Goal: Task Accomplishment & Management: Manage account settings

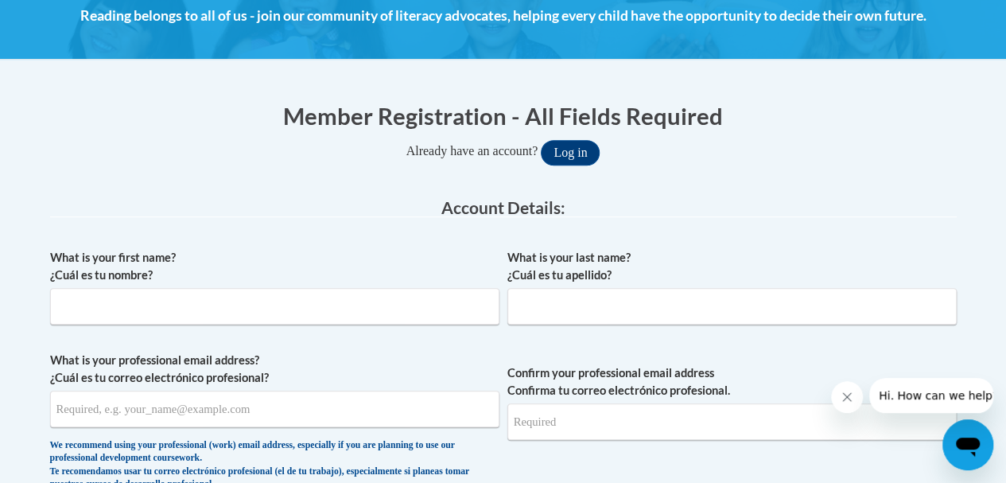
scroll to position [318, 0]
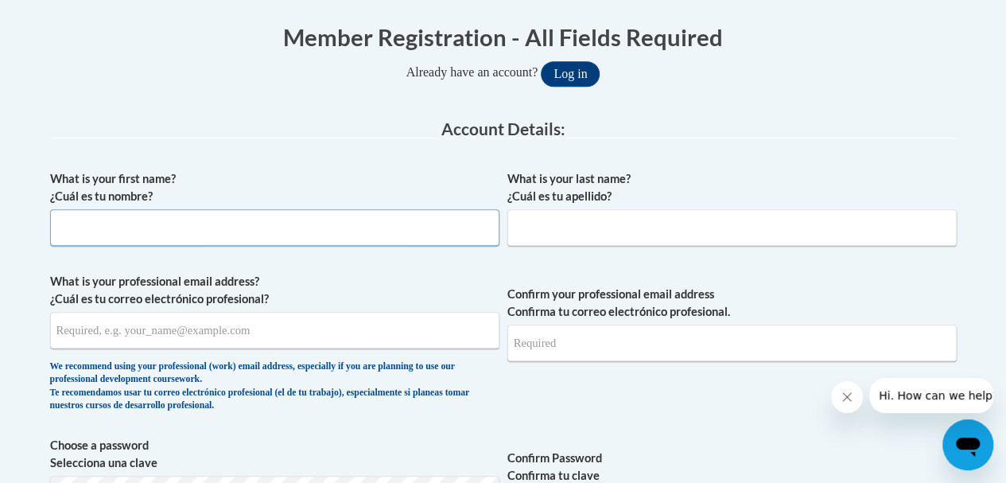
click at [313, 233] on input "What is your first name? ¿Cuál es tu nombre?" at bounding box center [274, 227] width 449 height 37
type input "[PERSON_NAME]"
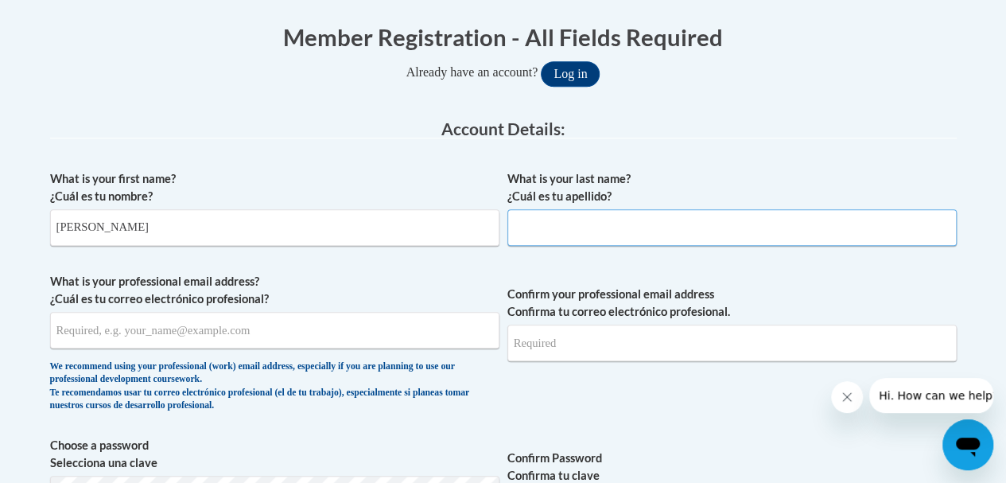
click at [689, 220] on input "What is your last name? ¿Cuál es tu apellido?" at bounding box center [731, 227] width 449 height 37
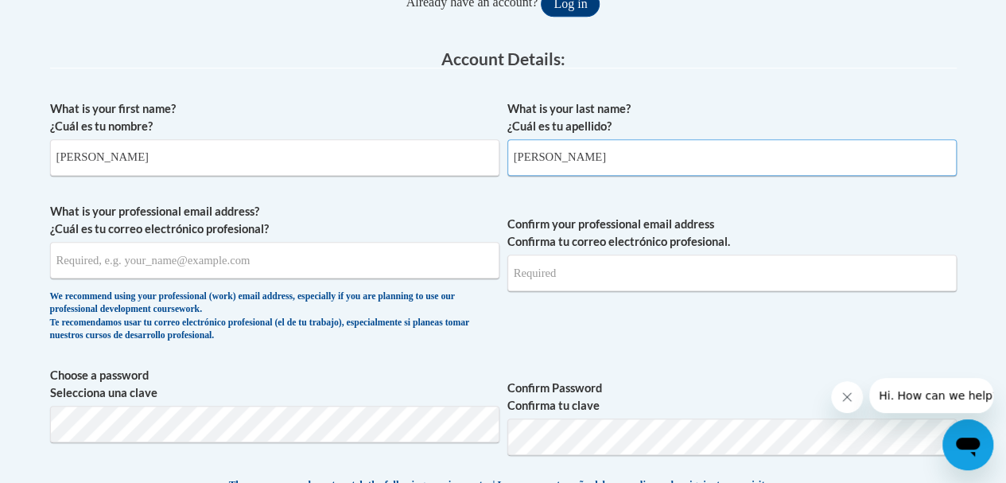
scroll to position [477, 0]
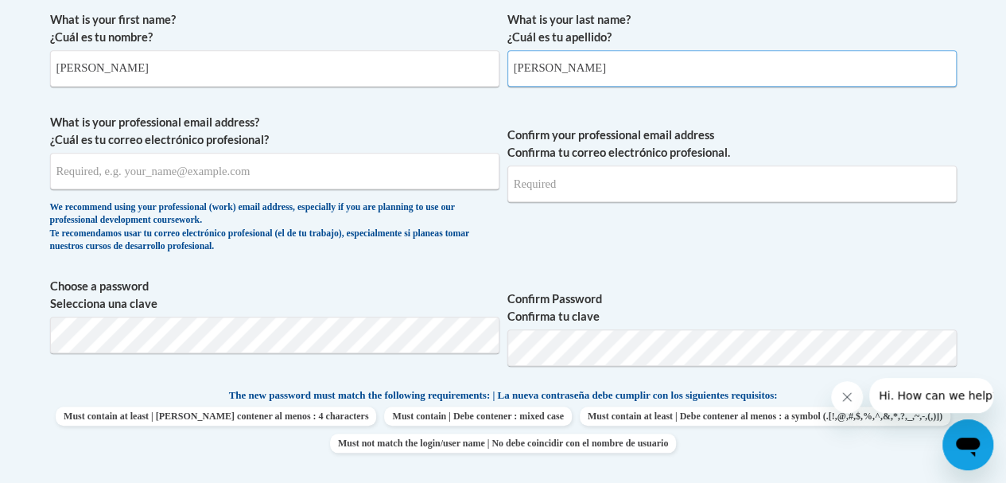
type input "[PERSON_NAME]"
click at [242, 168] on input "What is your professional email address? ¿Cuál es tu correo electrónico profesi…" at bounding box center [274, 171] width 449 height 37
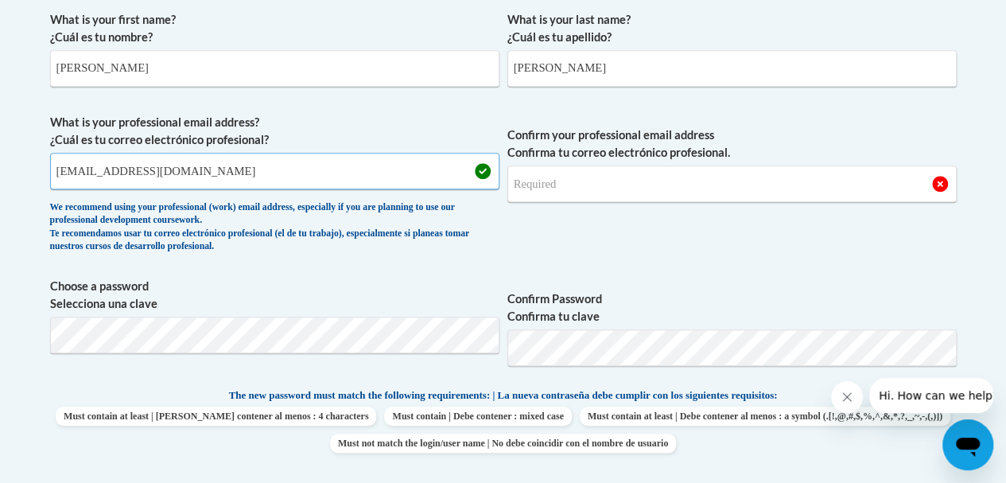
type input "[EMAIL_ADDRESS][DOMAIN_NAME]"
click at [647, 185] on input "Confirm your professional email address Confirma tu correo electrónico profesio…" at bounding box center [731, 183] width 449 height 37
type input "[EMAIL_ADDRESS][DOMAIN_NAME]"
click at [484, 239] on div "We recommend using your professional (work) email address, especially if you ar…" at bounding box center [274, 227] width 449 height 52
drag, startPoint x: 636, startPoint y: 257, endPoint x: 625, endPoint y: 255, distance: 11.2
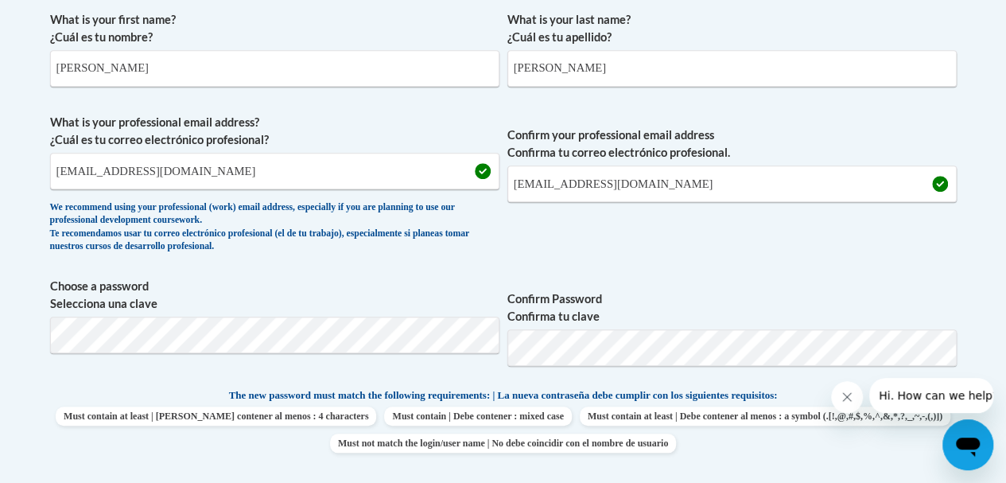
click at [633, 255] on span "Confirm your professional email address Confirma tu correo electrónico profesio…" at bounding box center [731, 187] width 449 height 147
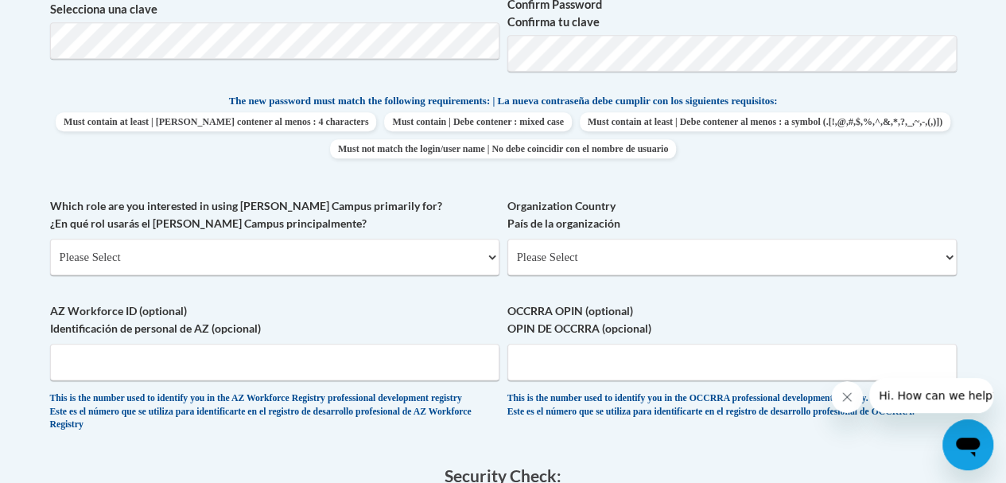
scroll to position [795, 0]
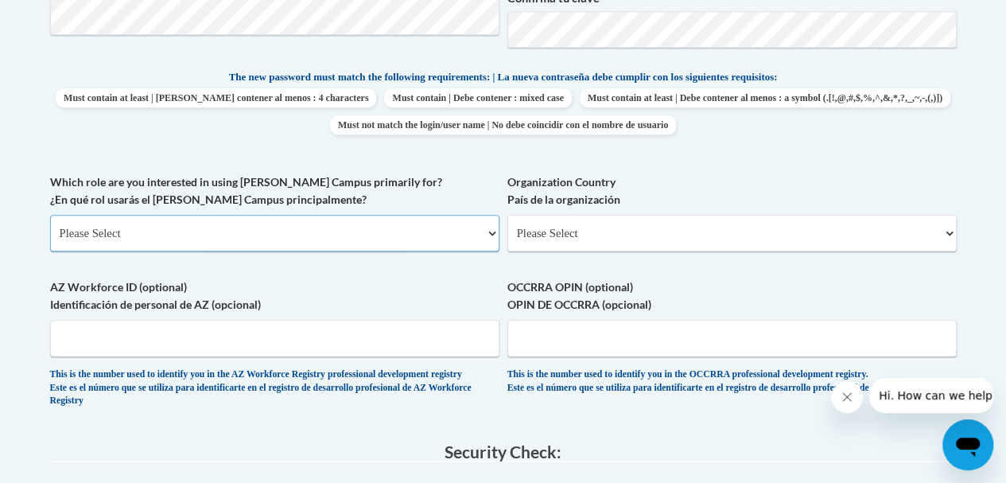
click at [110, 231] on select "Please Select College/University | Colegio/Universidad Community/Nonprofit Part…" at bounding box center [274, 233] width 449 height 37
select select "5a18ea06-2b54-4451-96f2-d152daf9eac5"
click at [50, 215] on select "Please Select College/University | Colegio/Universidad Community/Nonprofit Part…" at bounding box center [274, 233] width 449 height 37
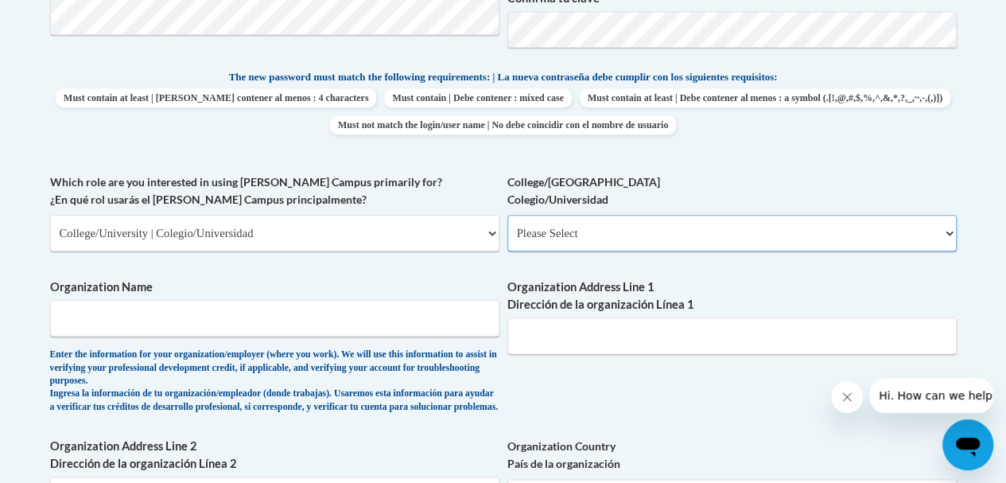
click at [601, 231] on select "Please Select College/University Staff | Empleado universitario College/Univers…" at bounding box center [731, 233] width 449 height 37
select select "99b32b07-cffc-426c-8bf6-0cd77760d84b"
click at [507, 215] on select "Please Select College/University Staff | Empleado universitario College/Univers…" at bounding box center [731, 233] width 449 height 37
click at [375, 322] on input "Organization Name" at bounding box center [274, 318] width 449 height 37
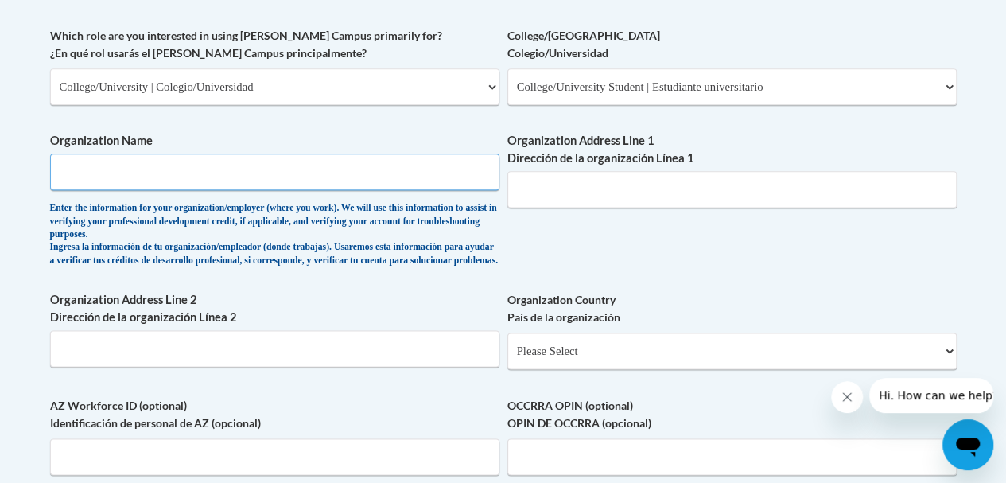
scroll to position [954, 0]
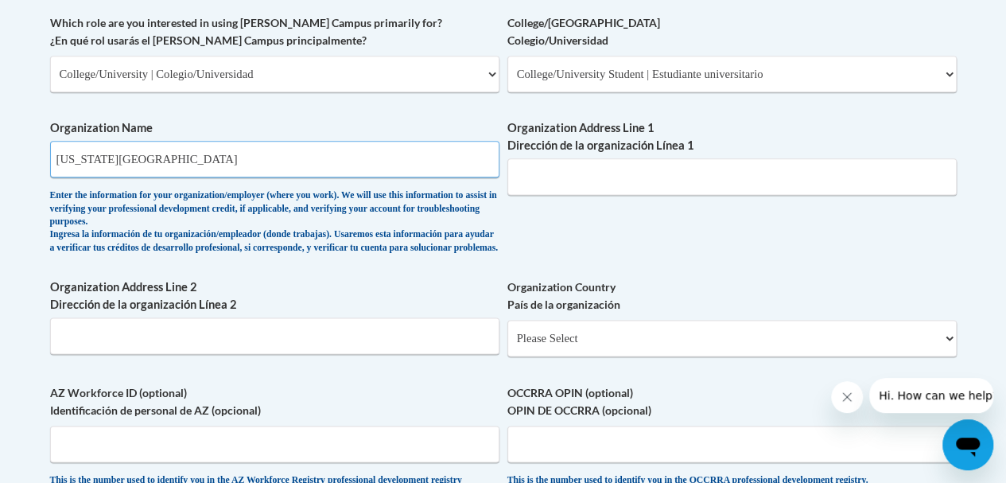
type input "[US_STATE][GEOGRAPHIC_DATA]"
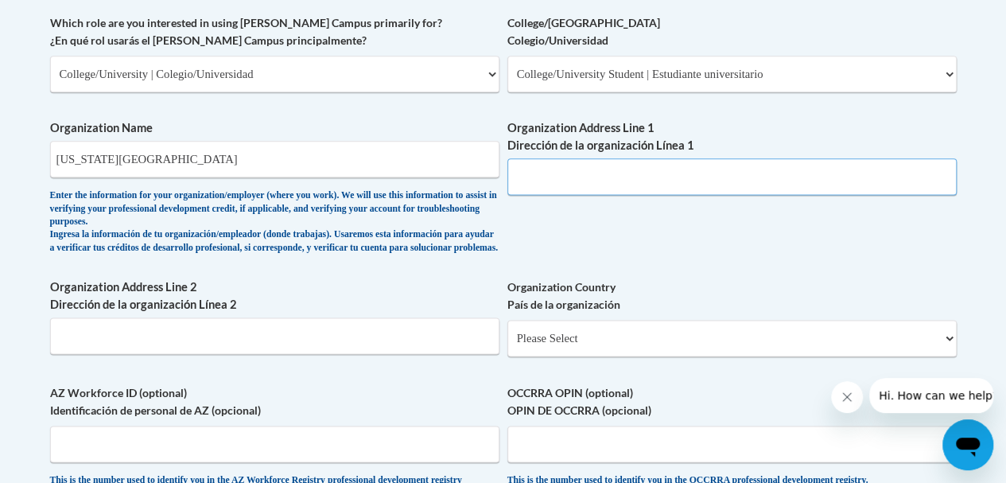
click at [592, 168] on input "Organization Address Line 1 Dirección de la organización Línea 1" at bounding box center [731, 176] width 449 height 37
click at [593, 177] on input "907 Floyd Ave, Richmond, VA, 23220" at bounding box center [731, 176] width 449 height 37
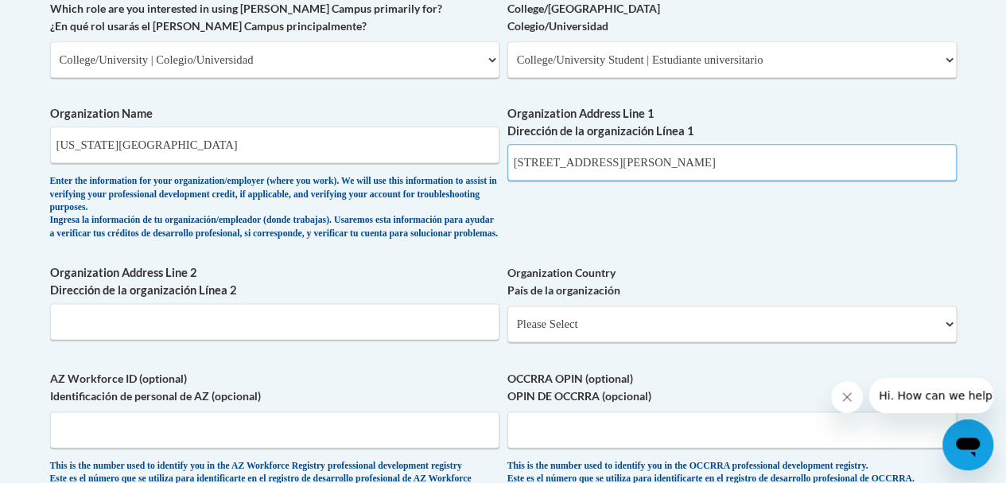
scroll to position [1113, 0]
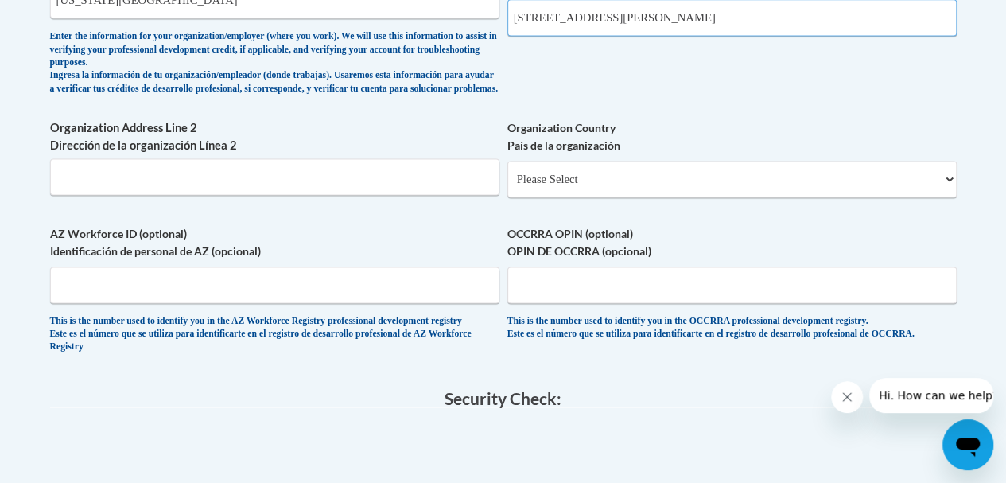
type input "907 Floyd Ave Richmond, VA, 23220"
click at [593, 185] on select "Please Select United States | Estados Unidos Outside of the United States | Fue…" at bounding box center [731, 179] width 449 height 37
select select "ad49bcad-a171-4b2e-b99c-48b446064914"
click at [507, 173] on select "Please Select United States | Estados Unidos Outside of the United States | Fue…" at bounding box center [731, 179] width 449 height 37
select select
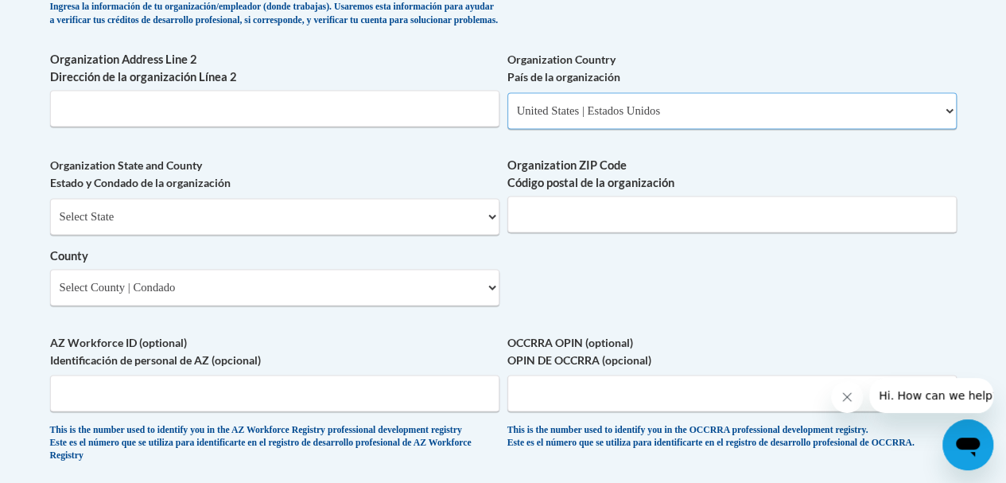
scroll to position [1273, 0]
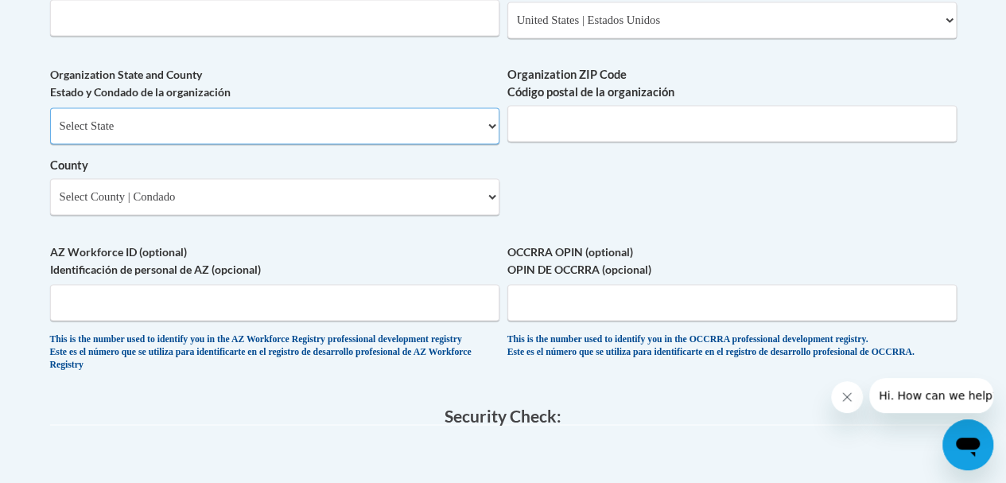
click at [460, 138] on select "Select State Alabama Alaska Arizona Arkansas California Colorado Connecticut De…" at bounding box center [274, 125] width 449 height 37
select select "Virginia"
click at [50, 119] on select "Select State Alabama Alaska Arizona Arkansas California Colorado Connecticut De…" at bounding box center [274, 125] width 449 height 37
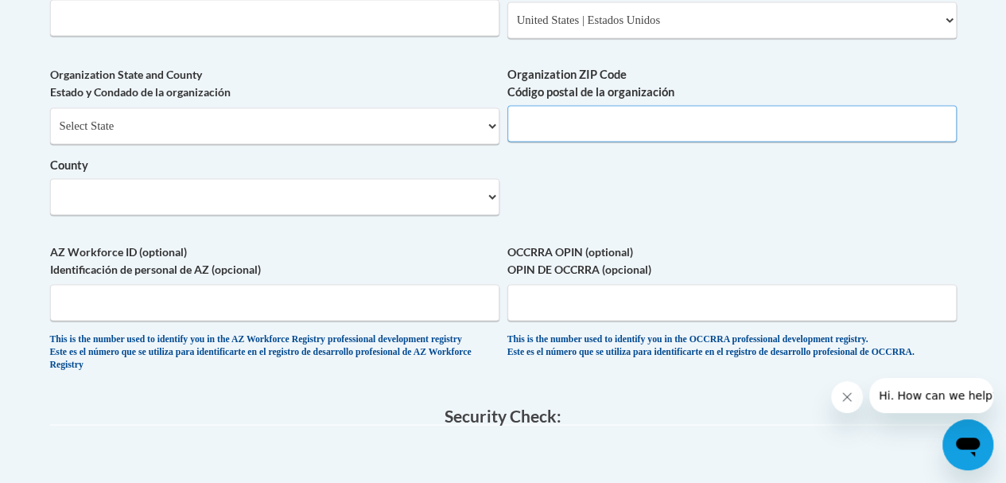
click at [616, 135] on input "Organization ZIP Code Código postal de la organización" at bounding box center [731, 123] width 449 height 37
type input "23220"
click at [435, 206] on select "Select County Accomack Albemarle Alexandria Alleghany Amelia Amherst Appomattox…" at bounding box center [274, 196] width 449 height 37
select select "Richmond"
click at [50, 190] on select "Select County Accomack Albemarle Alexandria Alleghany Amelia Amherst Appomattox…" at bounding box center [274, 196] width 449 height 37
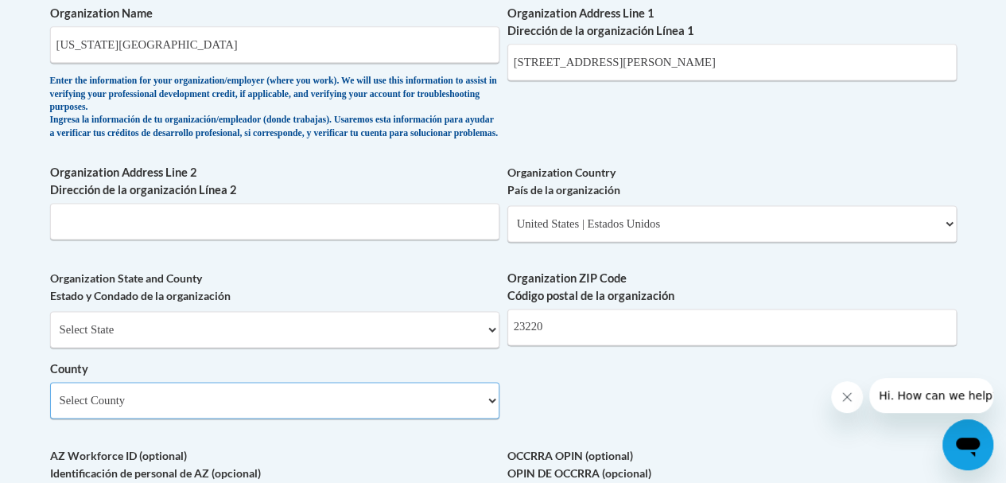
scroll to position [1034, 0]
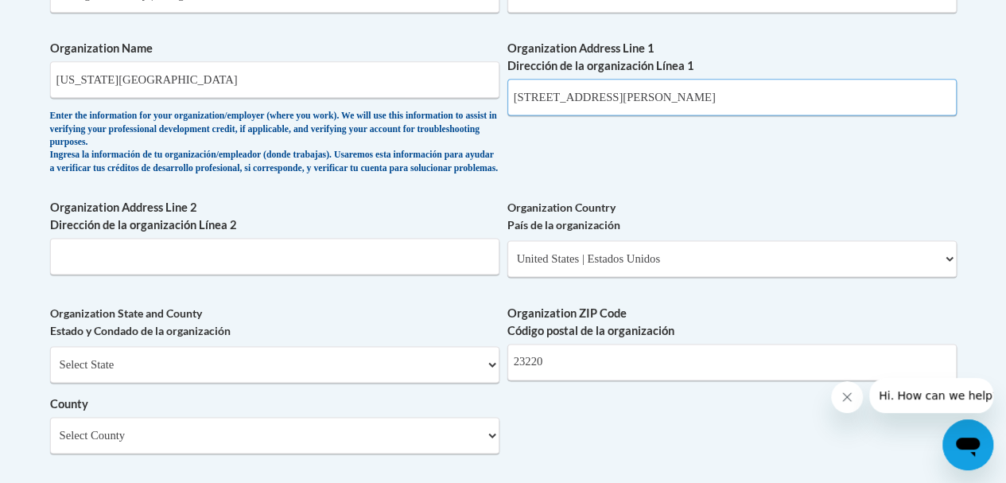
click at [697, 100] on input "907 Floyd Ave Richmond, VA, 23220" at bounding box center [731, 97] width 449 height 37
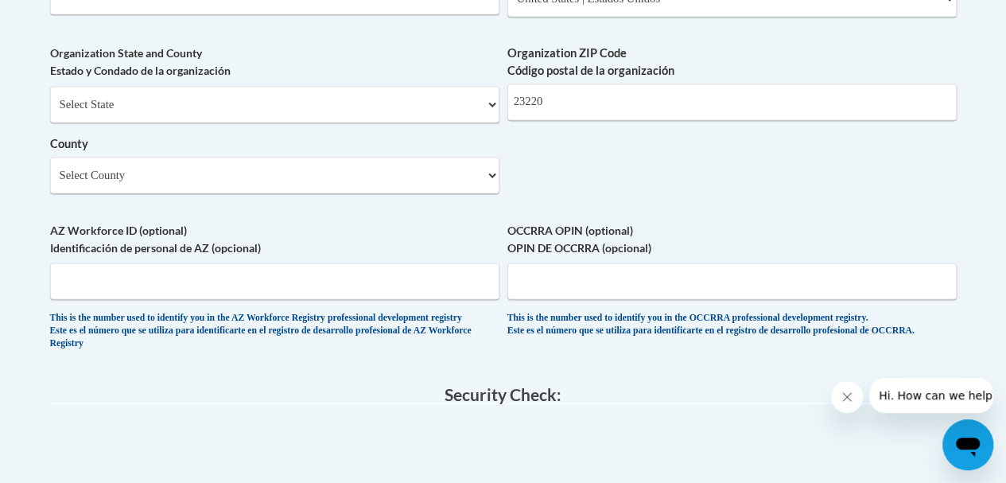
scroll to position [1352, 0]
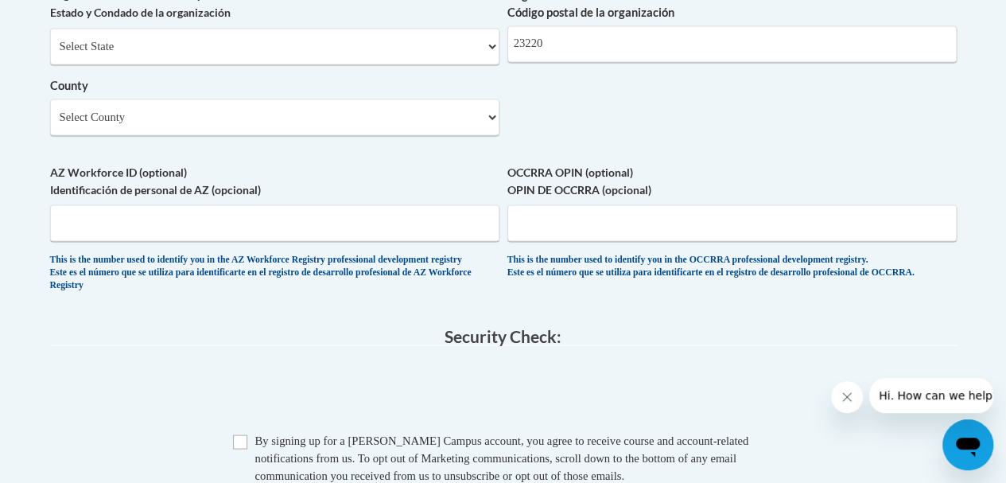
type input "[GEOGRAPHIC_DATA][PERSON_NAME]"
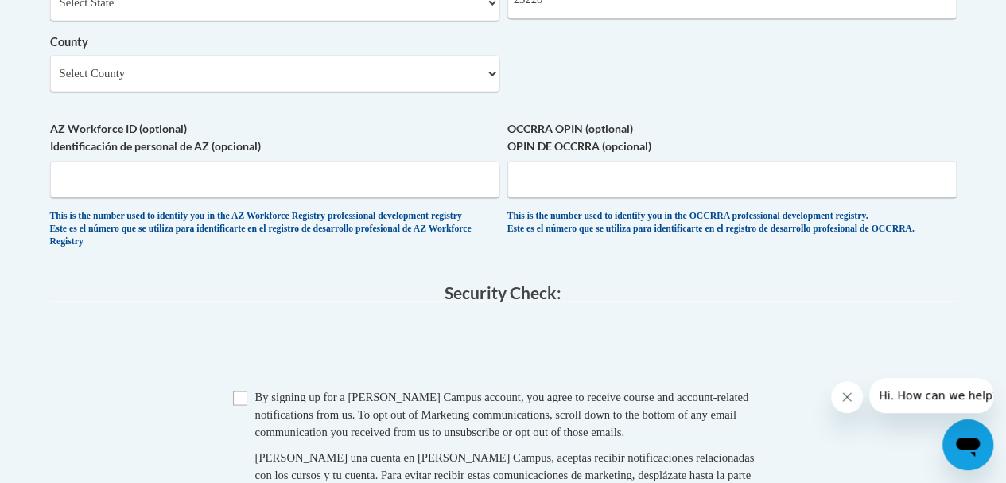
scroll to position [1432, 0]
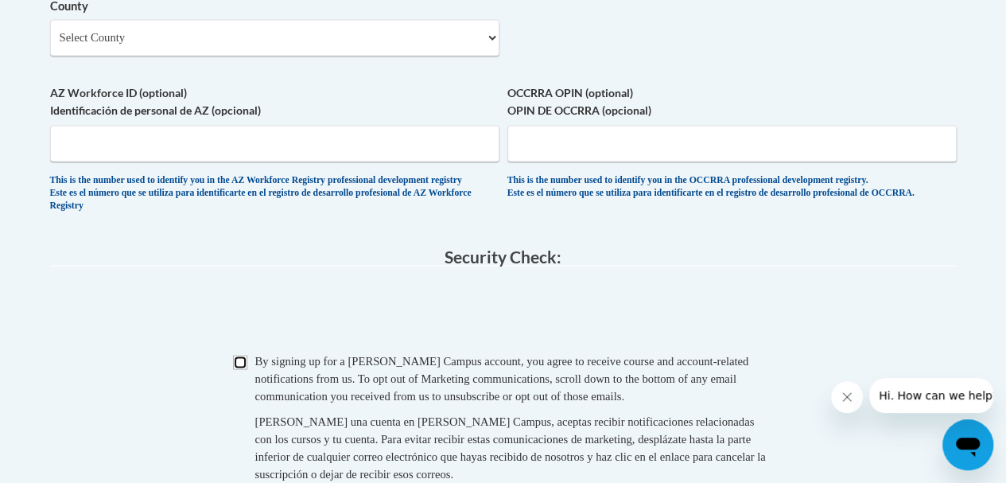
click at [238, 369] on input "Checkbox" at bounding box center [240, 362] width 14 height 14
checkbox input "true"
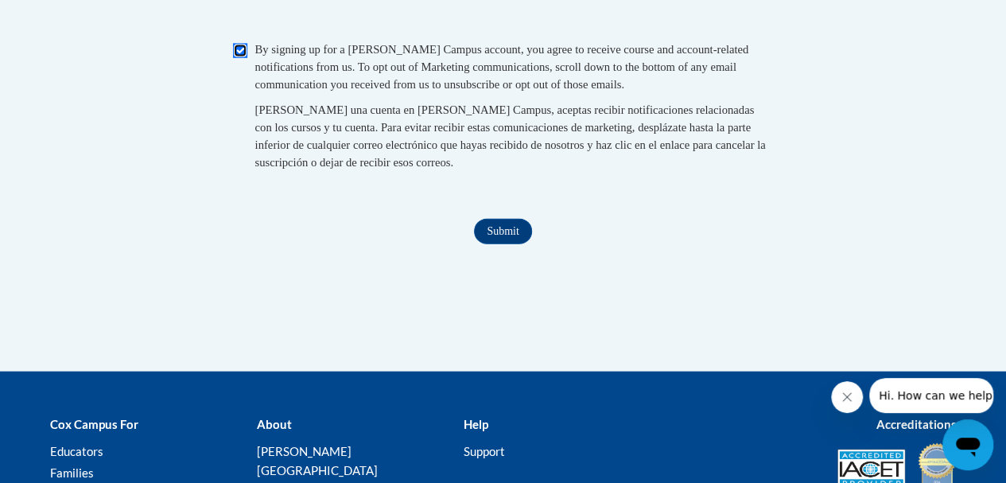
scroll to position [1750, 0]
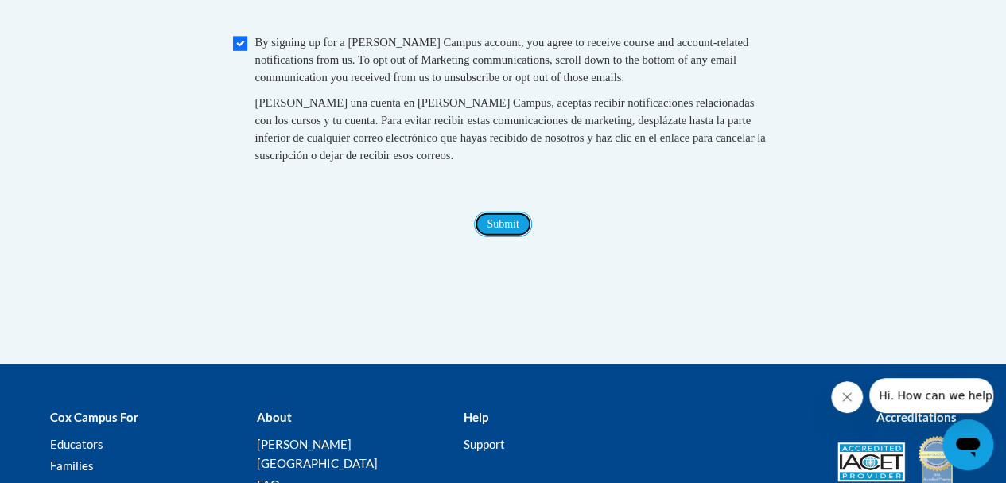
click at [487, 237] on input "Submit" at bounding box center [502, 224] width 57 height 25
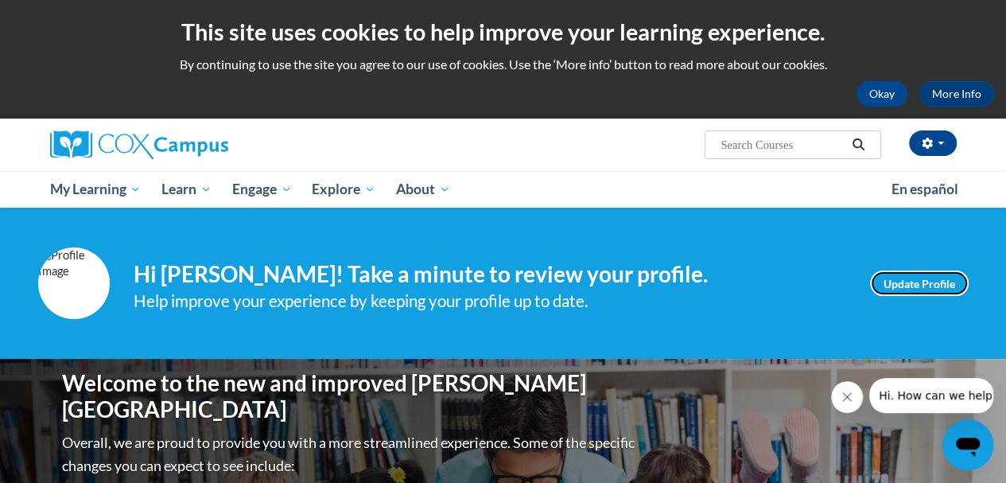
click at [895, 279] on link "Update Profile" at bounding box center [919, 282] width 99 height 25
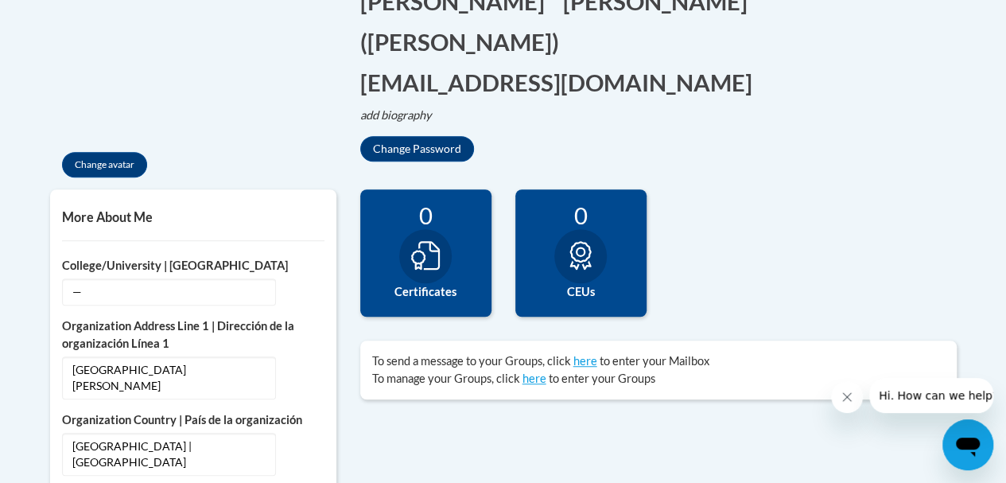
scroll to position [477, 0]
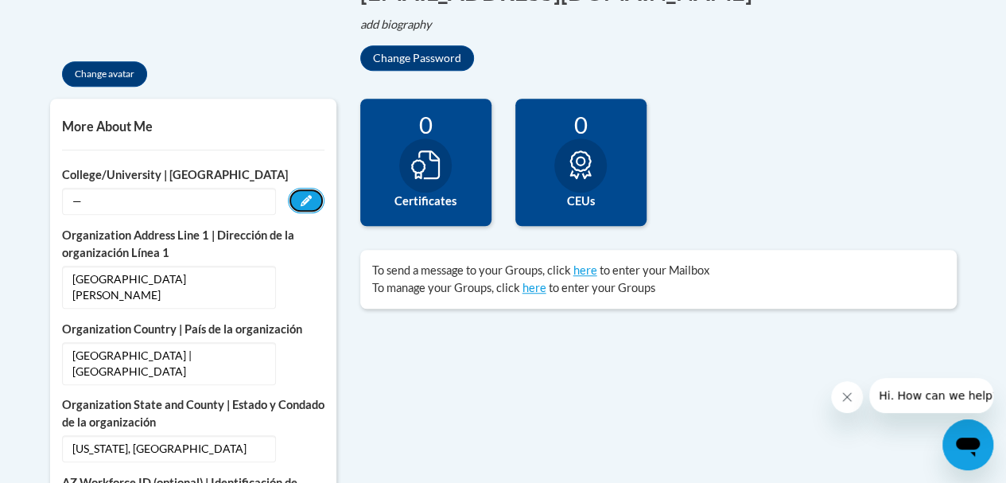
click at [304, 198] on icon "Custom profile fields" at bounding box center [306, 200] width 11 height 11
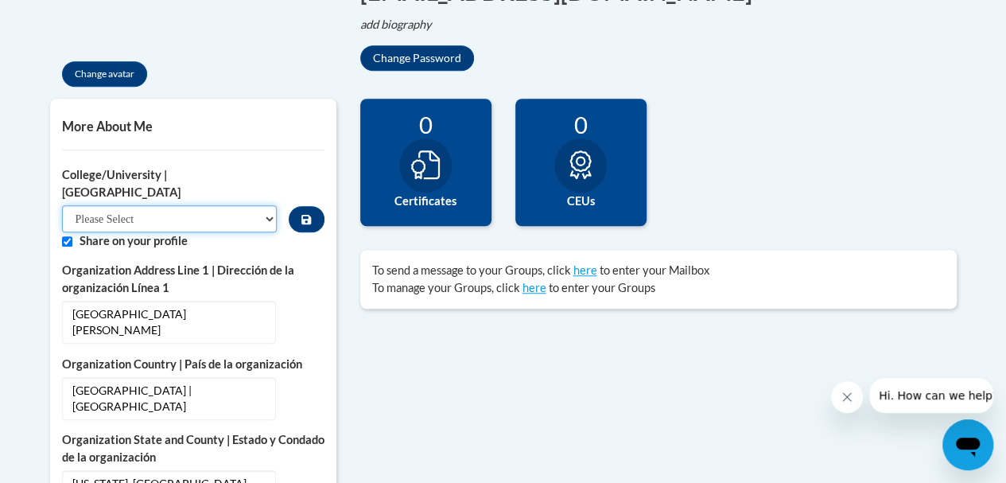
click at [221, 205] on select "Please Select College/University Staff | Empleado universitario College/Univers…" at bounding box center [170, 218] width 216 height 27
select select "99b32b07-cffc-426c-8bf6-0cd77760d84b"
click at [62, 205] on select "Please Select College/University Staff | Empleado universitario College/Univers…" at bounding box center [170, 218] width 216 height 27
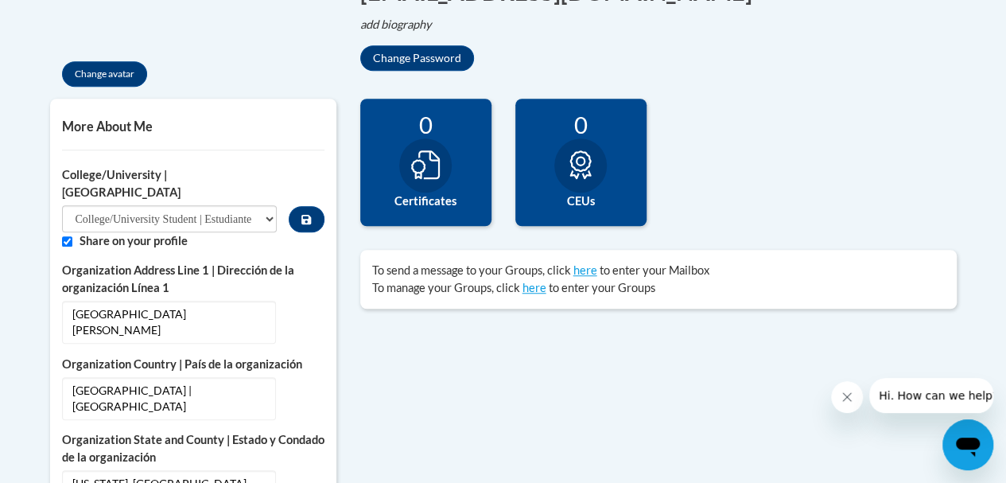
click at [63, 236] on input "Custom profile fields" at bounding box center [67, 241] width 10 height 10
checkbox input "false"
click at [111, 79] on button "Change avatar" at bounding box center [104, 73] width 85 height 25
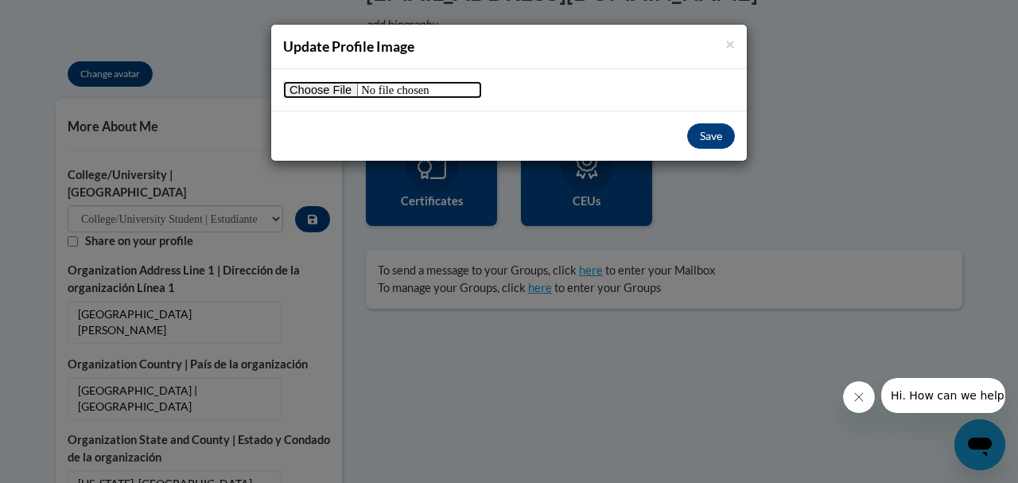
click at [313, 96] on input "file" at bounding box center [382, 89] width 199 height 17
type input "C:\fakepath\[PERSON_NAME].JPG"
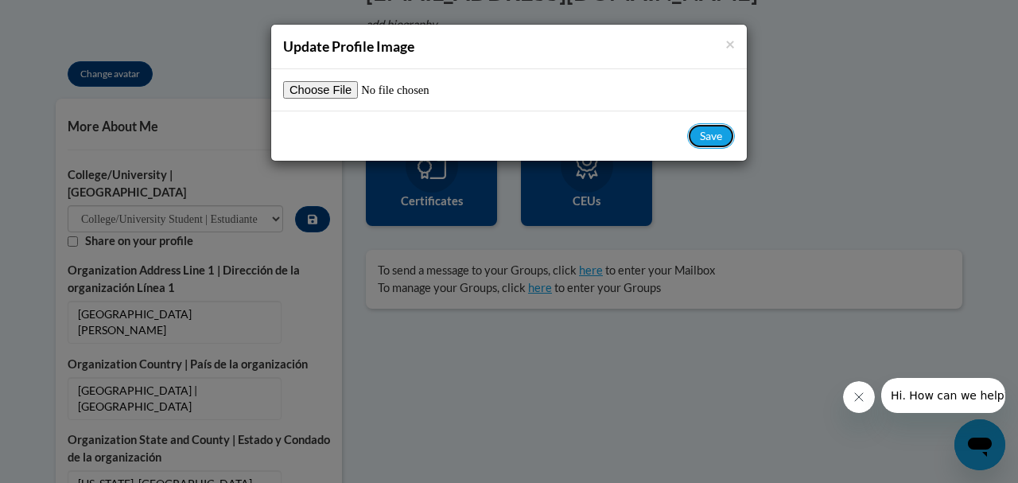
click at [728, 140] on button "Save" at bounding box center [711, 135] width 48 height 25
click at [698, 140] on button "Save" at bounding box center [711, 135] width 48 height 25
click at [697, 136] on button "Save" at bounding box center [711, 135] width 48 height 25
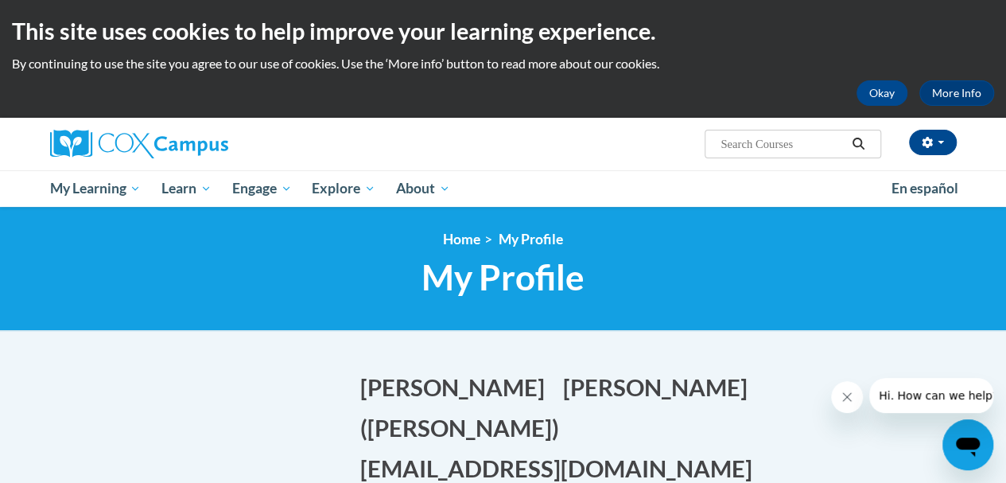
scroll to position [0, 0]
